Goal: Navigation & Orientation: Find specific page/section

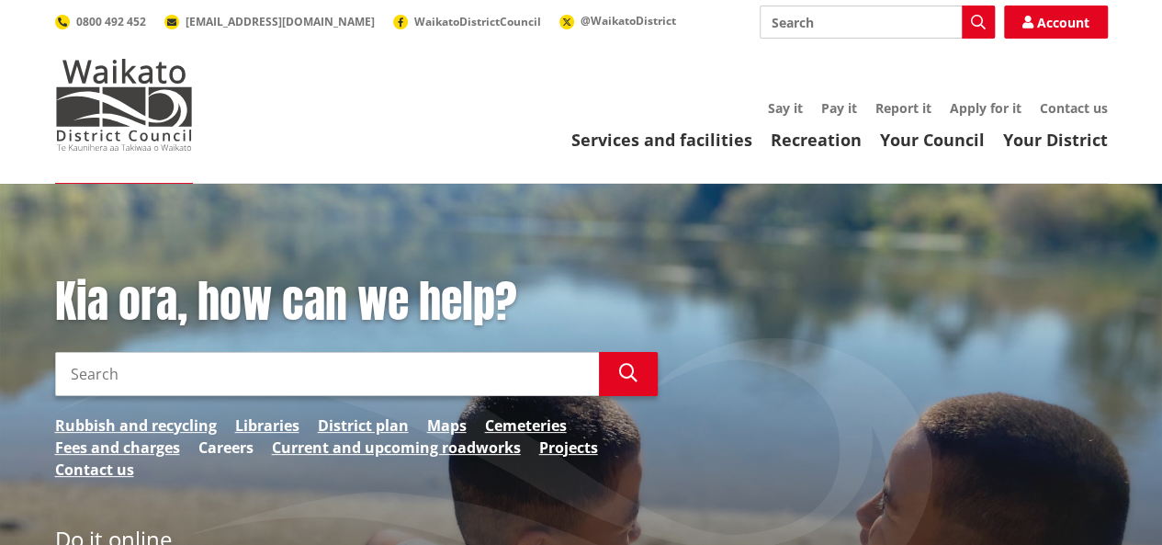
click at [236, 448] on link "Careers" at bounding box center [225, 447] width 55 height 22
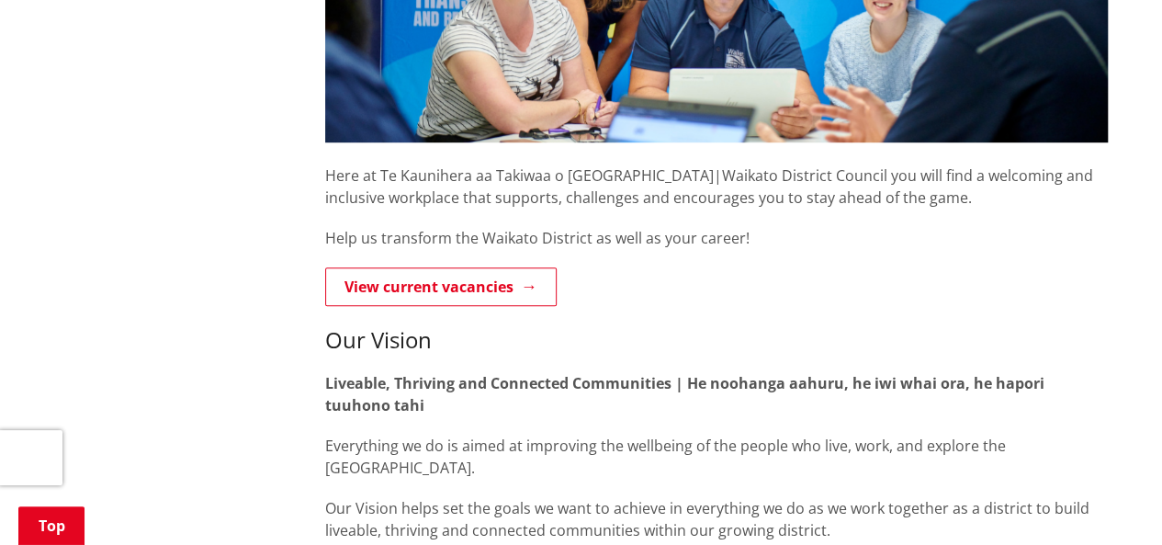
scroll to position [673, 0]
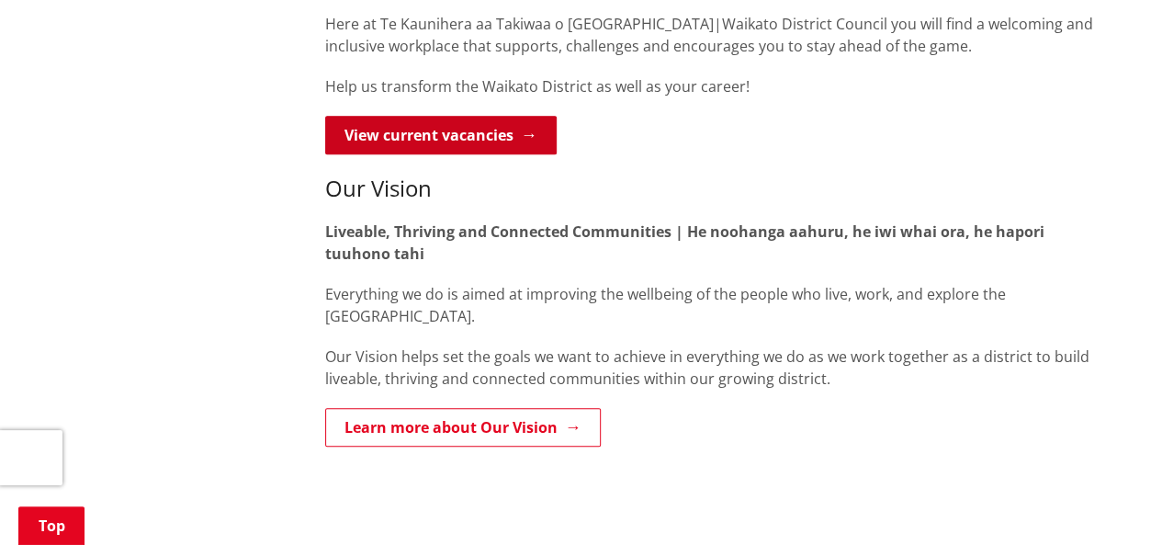
click at [516, 137] on link "View current vacancies" at bounding box center [440, 135] width 231 height 39
